Goal: Navigation & Orientation: Find specific page/section

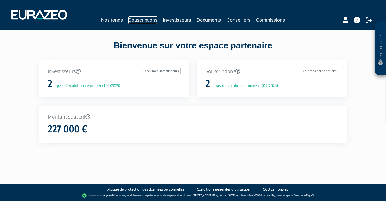
click at [139, 19] on link "Souscriptions" at bounding box center [142, 20] width 29 height 8
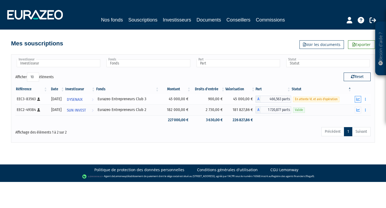
click at [358, 99] on icon "button" at bounding box center [358, 100] width 4 height 4
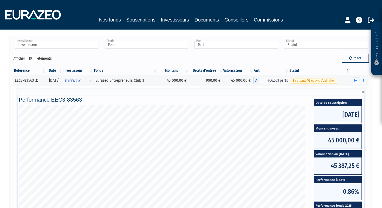
scroll to position [18, 0]
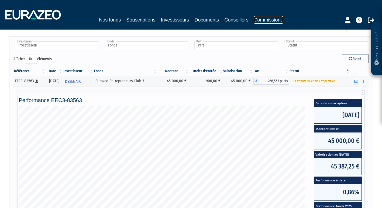
click at [270, 19] on link "Commissions" at bounding box center [268, 20] width 29 height 8
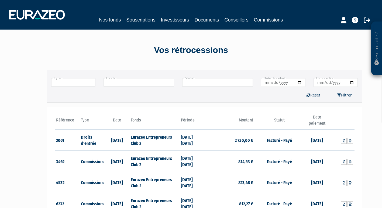
scroll to position [103, 0]
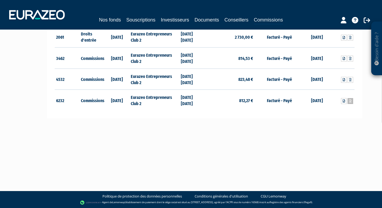
click at [349, 101] on icon at bounding box center [350, 101] width 2 height 3
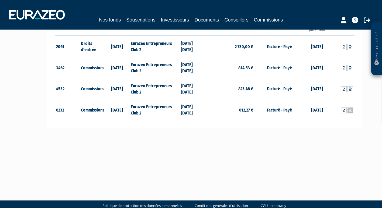
scroll to position [93, 0]
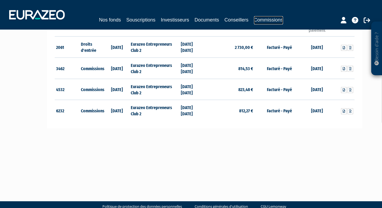
click at [263, 19] on link "Commissions" at bounding box center [268, 20] width 29 height 8
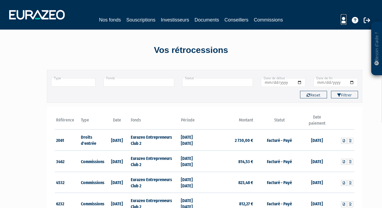
click at [344, 20] on icon at bounding box center [343, 20] width 6 height 6
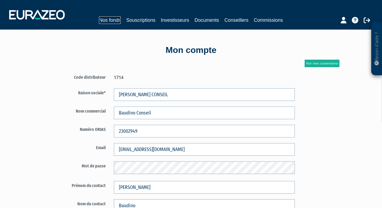
click at [112, 19] on link "Nos fonds" at bounding box center [110, 20] width 22 height 8
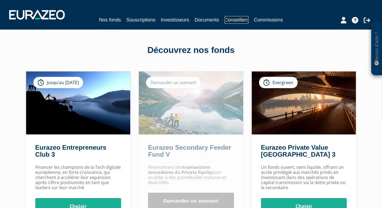
click at [235, 20] on link "Conseillers" at bounding box center [236, 20] width 24 height 8
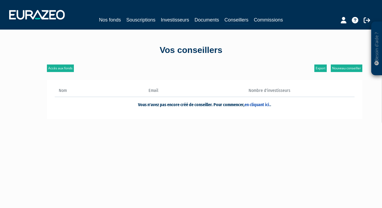
click at [89, 93] on th "Nom" at bounding box center [100, 92] width 90 height 9
click at [259, 89] on th "Nombre d'investisseurs" at bounding box center [249, 92] width 90 height 9
click at [206, 19] on link "Documents" at bounding box center [206, 20] width 25 height 8
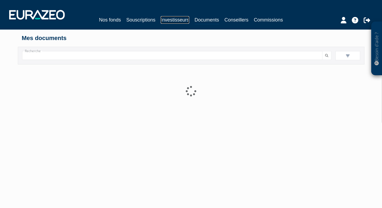
click at [167, 21] on link "Investisseurs" at bounding box center [175, 20] width 28 height 8
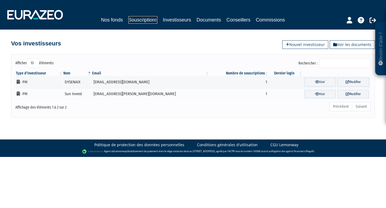
click at [143, 20] on link "Souscriptions" at bounding box center [142, 20] width 29 height 8
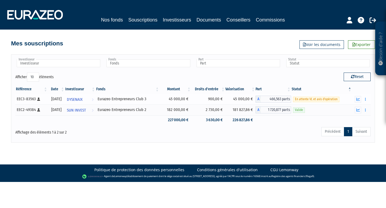
click at [305, 100] on span "En attente VL et avis d'opération" at bounding box center [316, 99] width 46 height 5
click at [264, 19] on link "Commissions" at bounding box center [270, 20] width 29 height 8
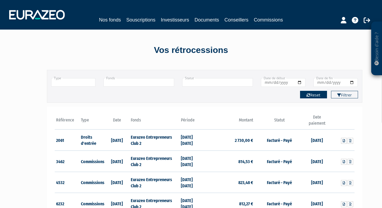
click at [316, 96] on button "Reset" at bounding box center [313, 95] width 27 height 8
type input "+"
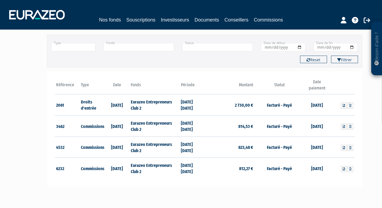
scroll to position [36, 0]
